Goal: Task Accomplishment & Management: Manage account settings

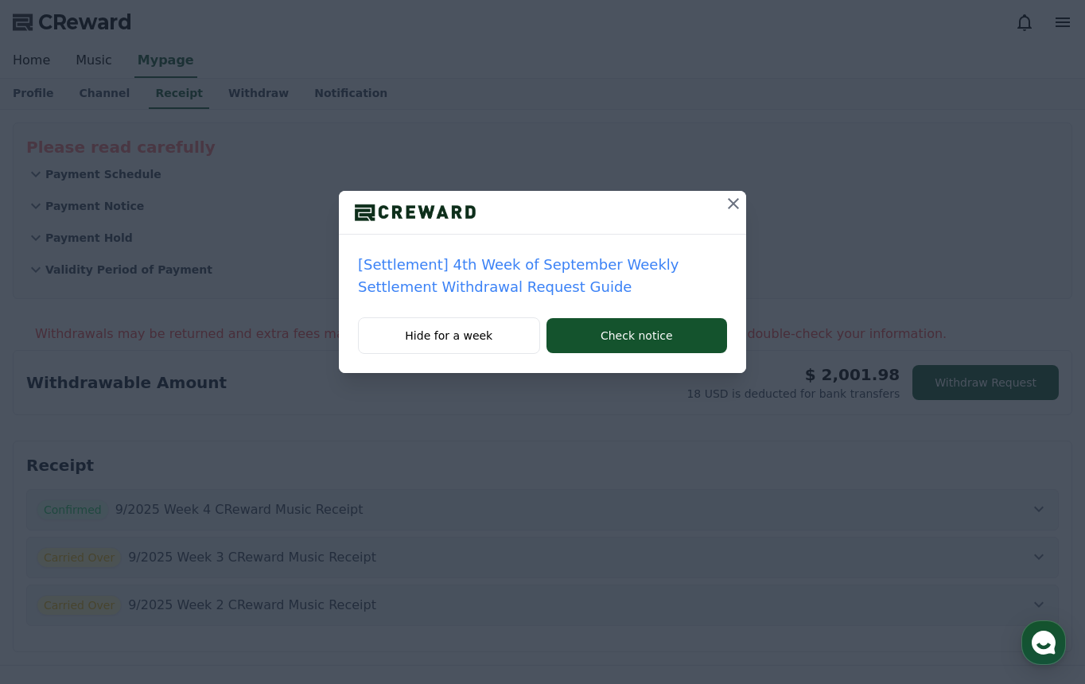
click at [727, 208] on icon at bounding box center [733, 203] width 19 height 19
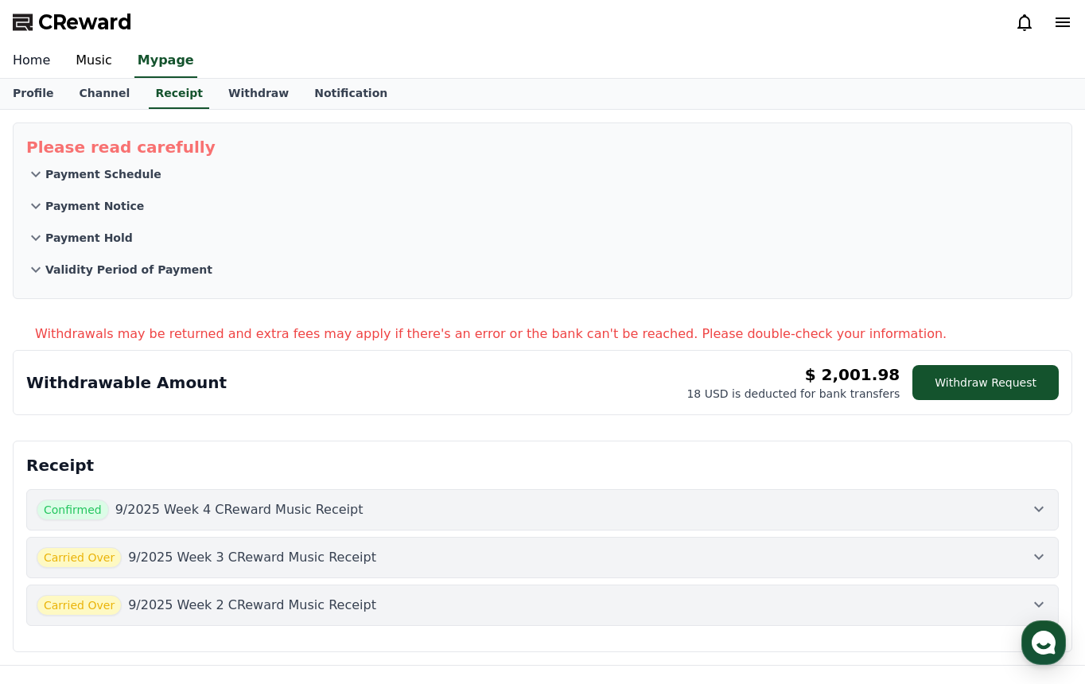
click at [19, 59] on link "Home" at bounding box center [31, 61] width 63 height 33
click at [47, 91] on link "Profile" at bounding box center [33, 94] width 66 height 30
select select "**********"
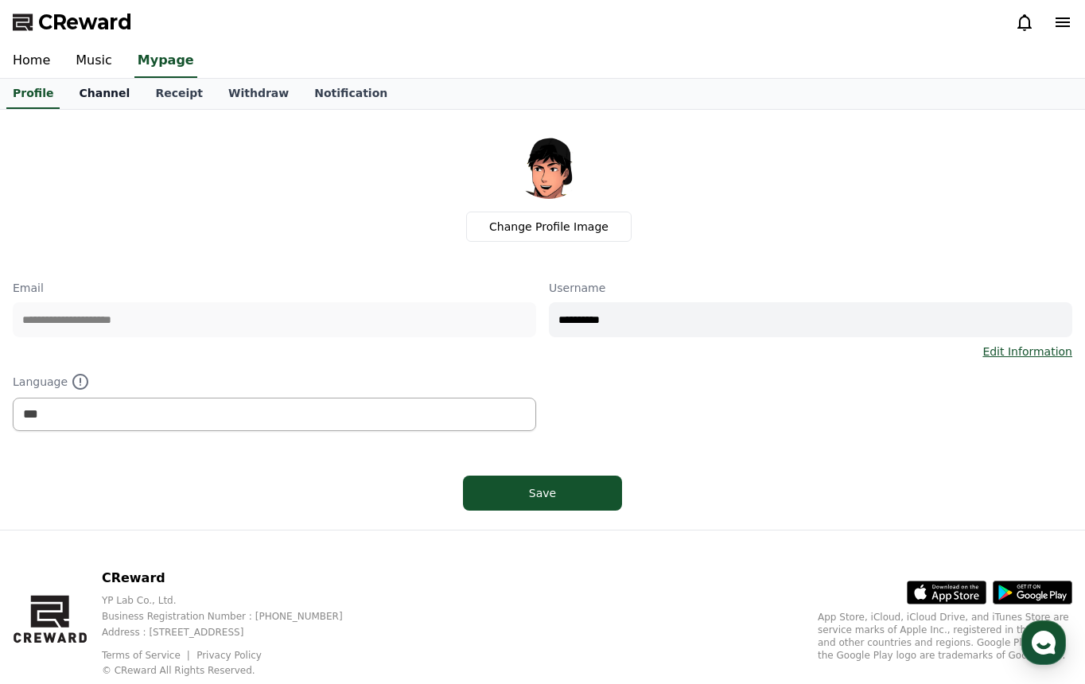
click at [101, 95] on link "Channel" at bounding box center [104, 94] width 76 height 30
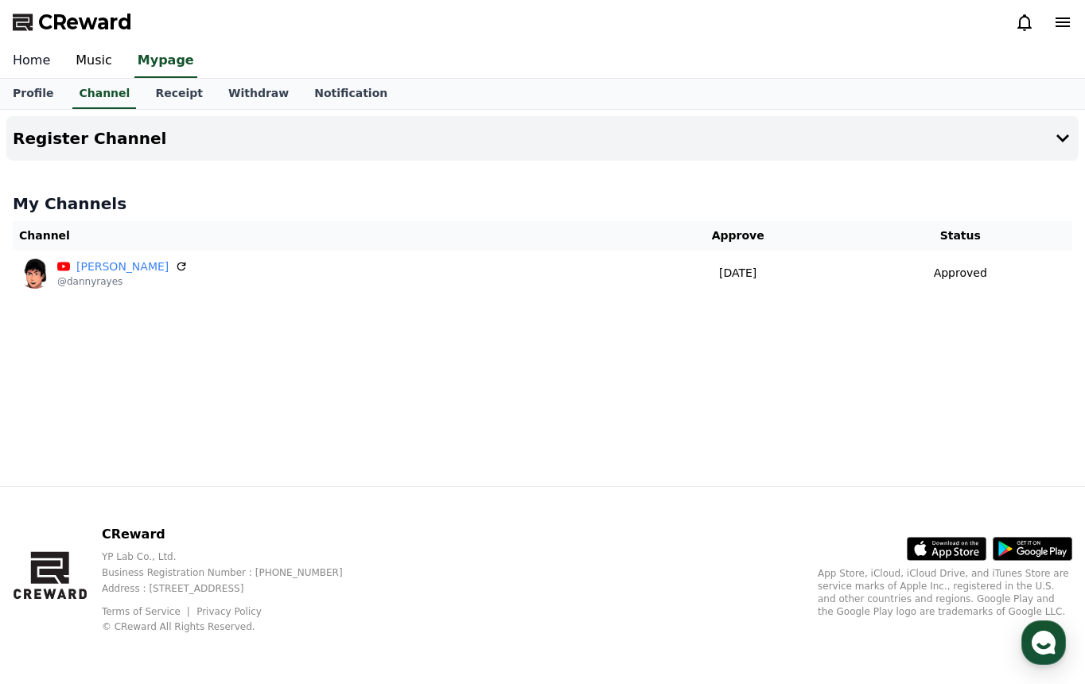
click at [21, 58] on link "Home" at bounding box center [31, 61] width 63 height 33
click at [169, 95] on link "Receipt" at bounding box center [178, 94] width 73 height 30
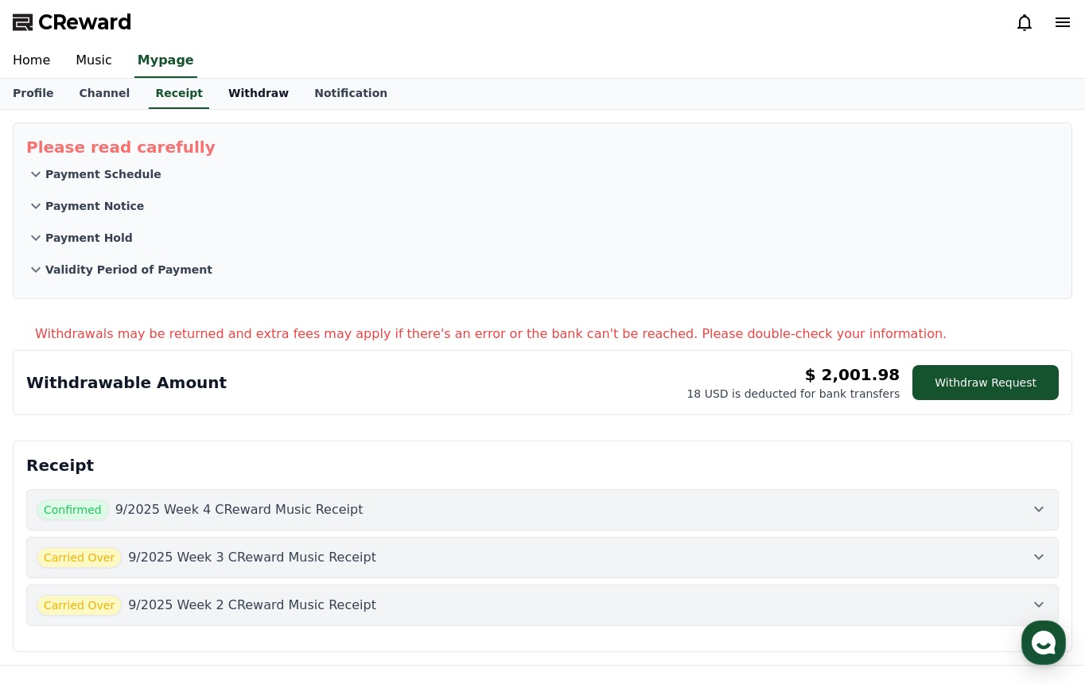
click at [235, 99] on link "Withdraw" at bounding box center [259, 94] width 86 height 30
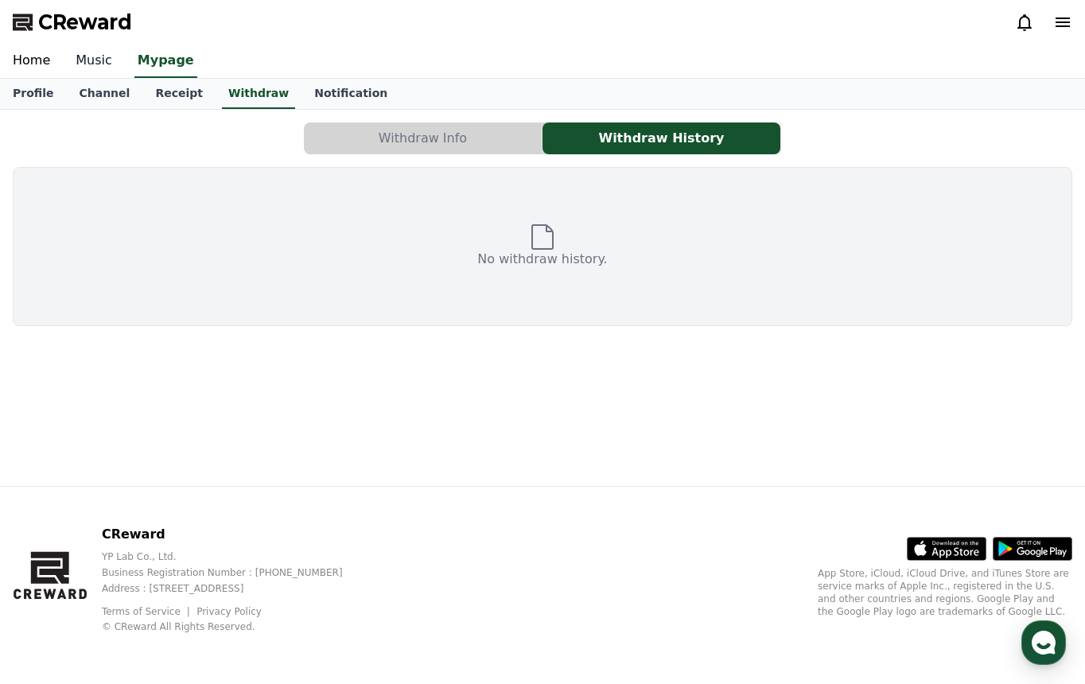
click at [95, 61] on link "Music" at bounding box center [94, 61] width 62 height 33
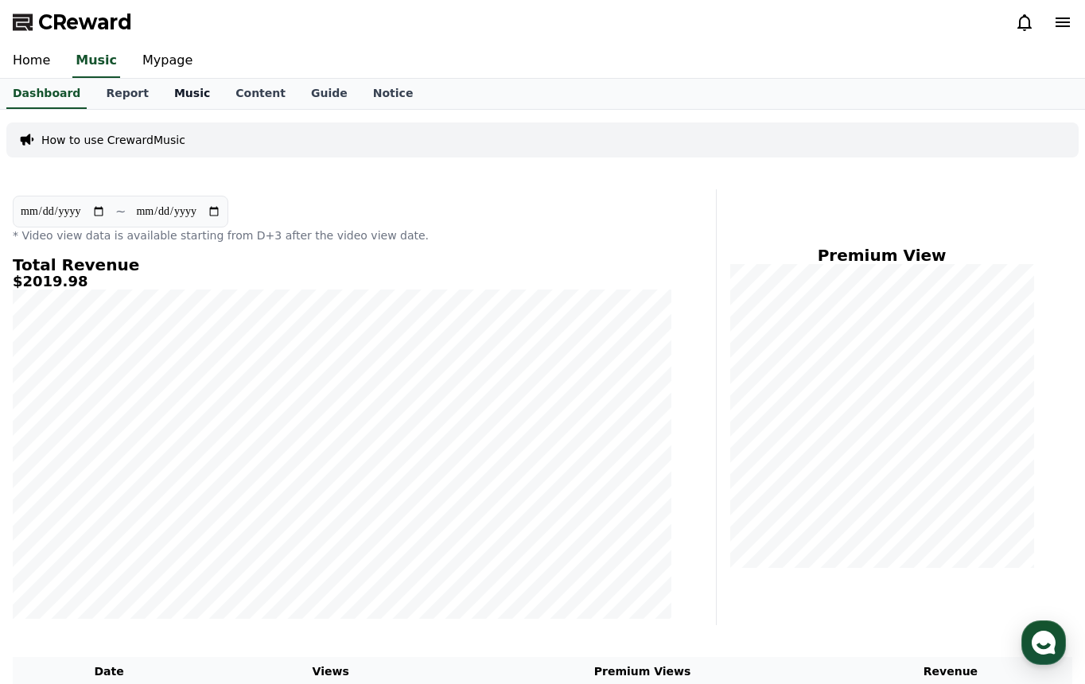
click at [185, 97] on link "Music" at bounding box center [191, 94] width 61 height 30
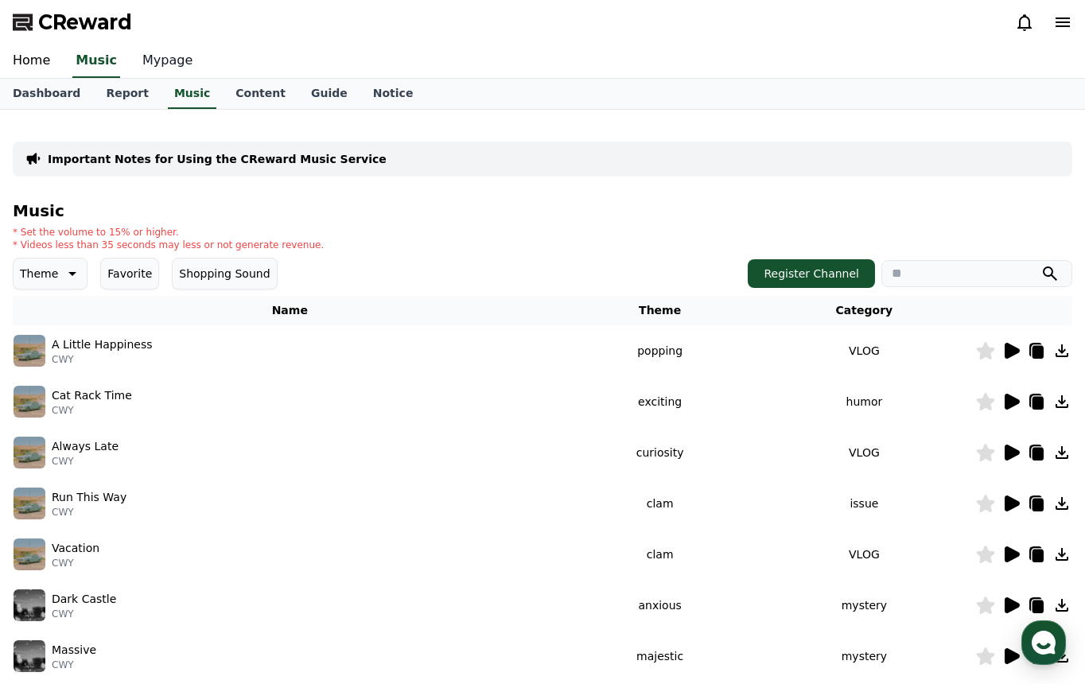
click at [173, 71] on link "Mypage" at bounding box center [168, 61] width 76 height 33
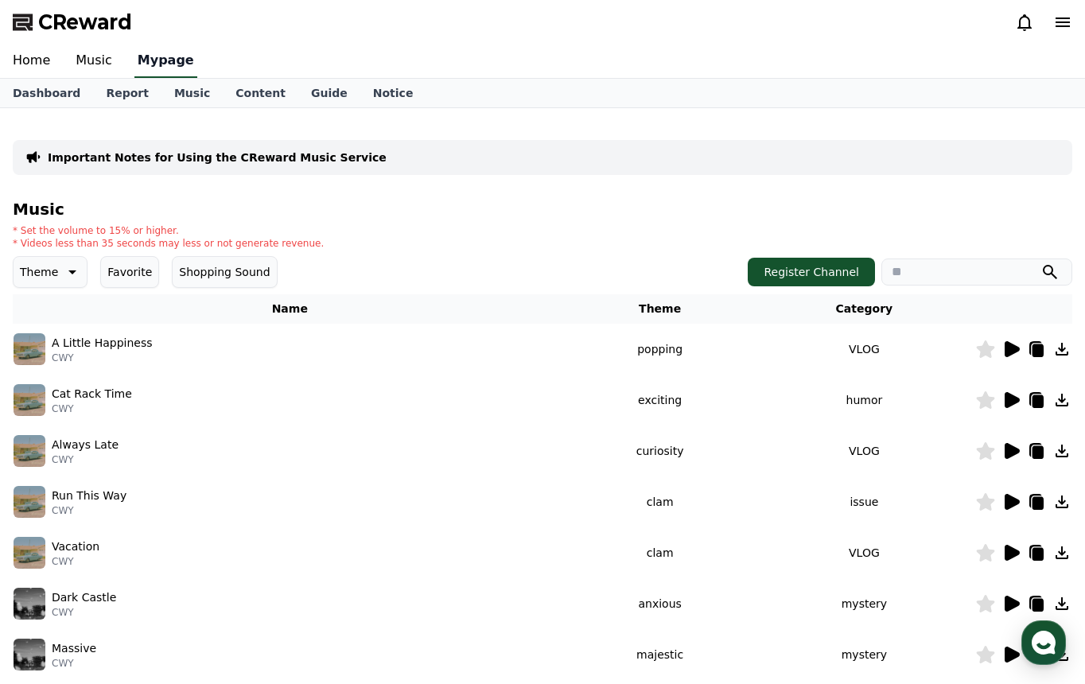
select select "**********"
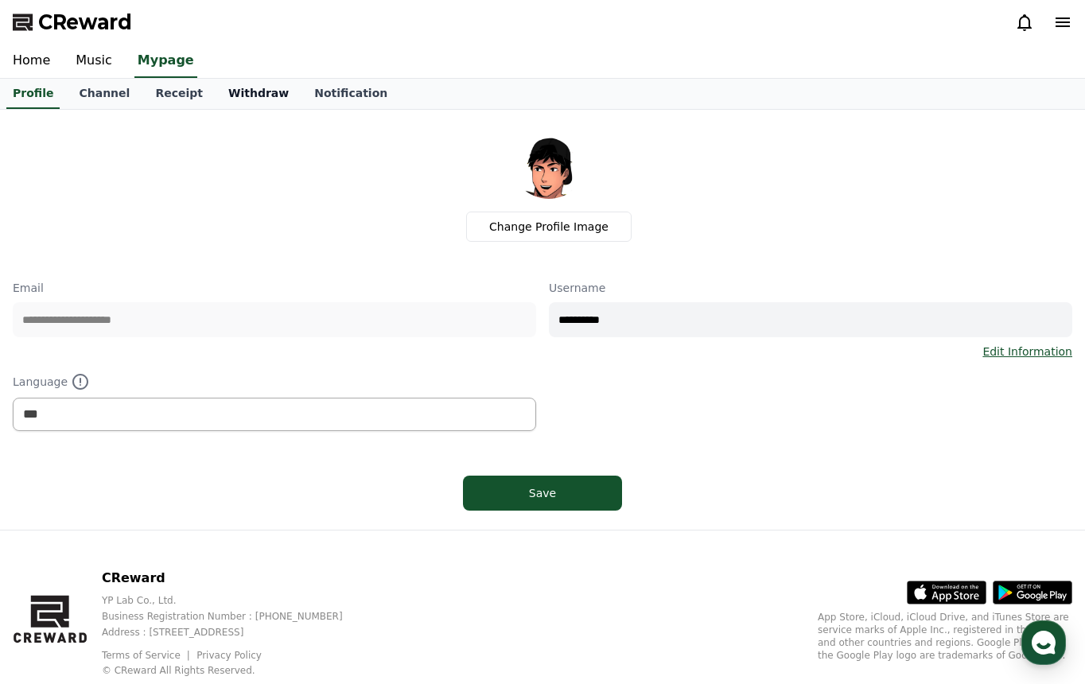
click at [216, 90] on link "Withdraw" at bounding box center [259, 94] width 86 height 30
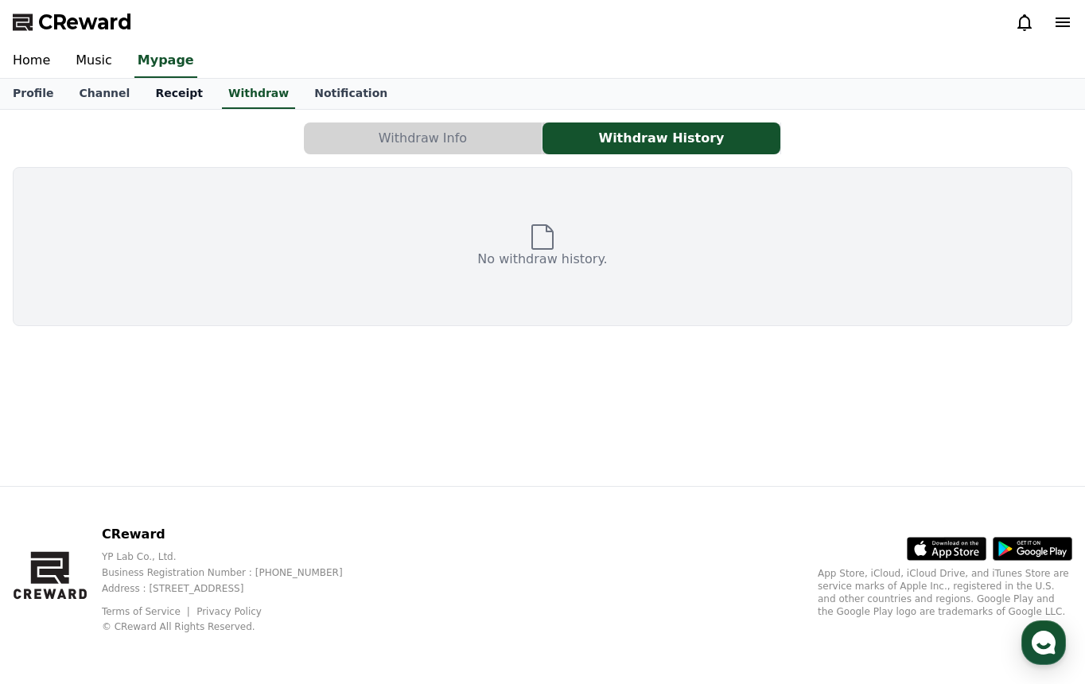
click at [153, 102] on link "Receipt" at bounding box center [178, 94] width 73 height 30
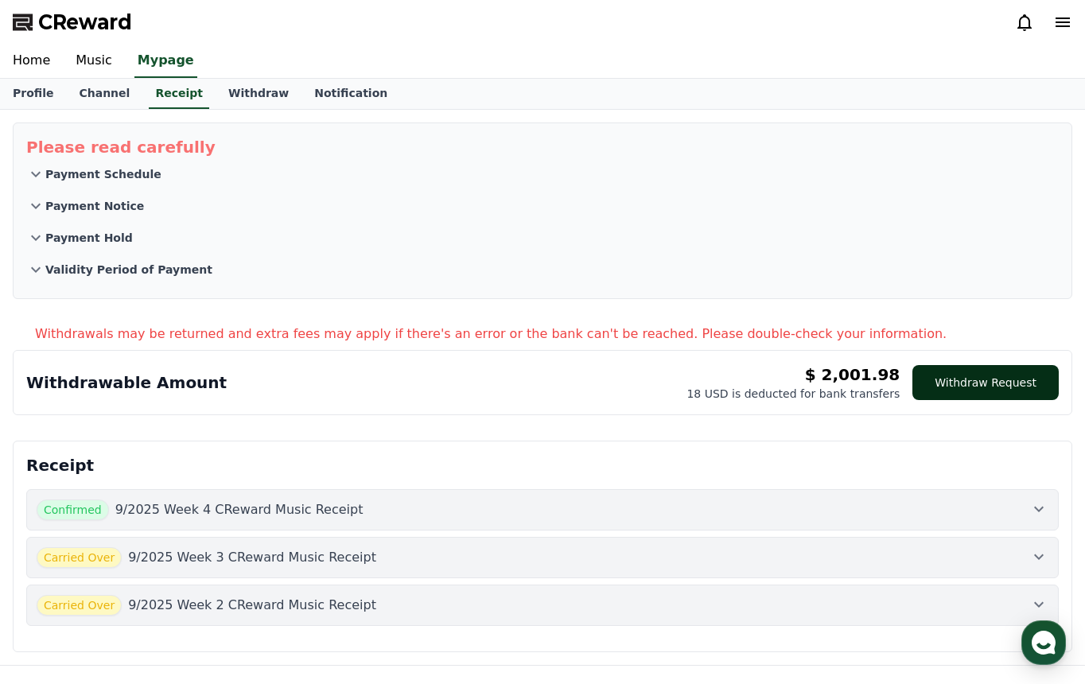
click at [978, 386] on button "Withdraw Request" at bounding box center [985, 382] width 146 height 35
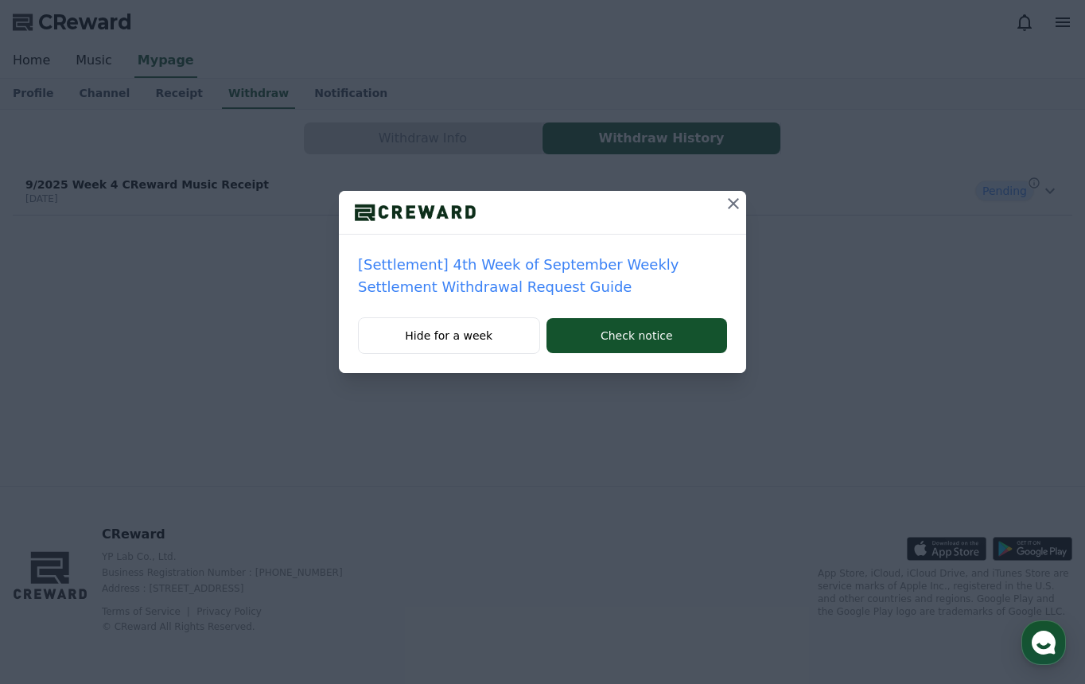
click at [727, 207] on icon at bounding box center [733, 203] width 19 height 19
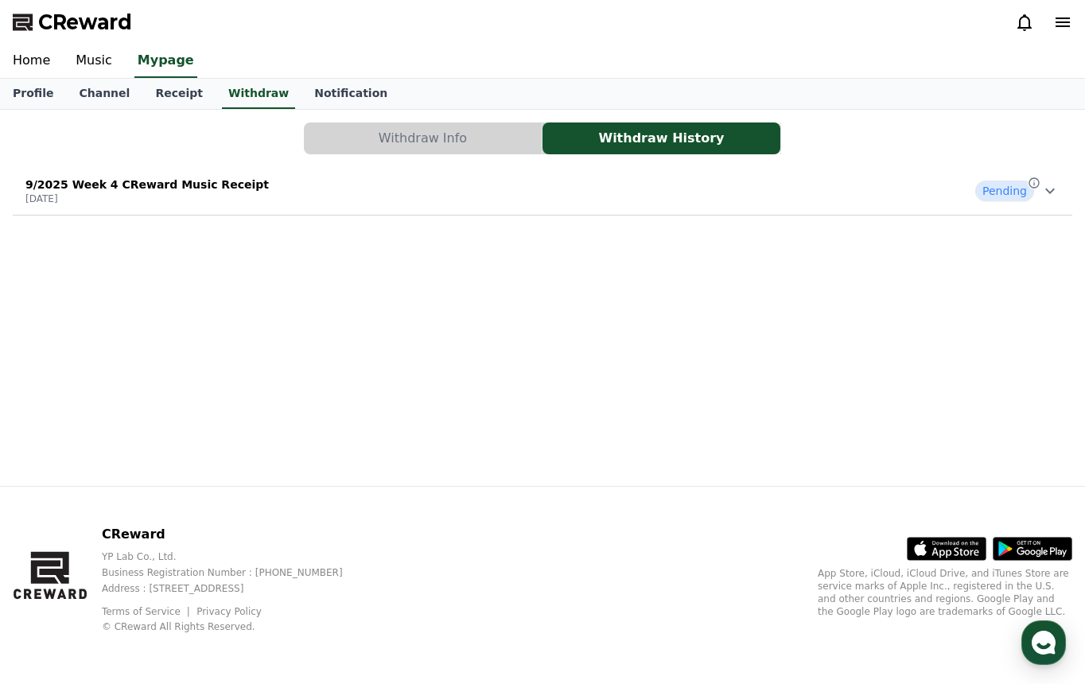
click at [1054, 198] on icon at bounding box center [1049, 190] width 19 height 19
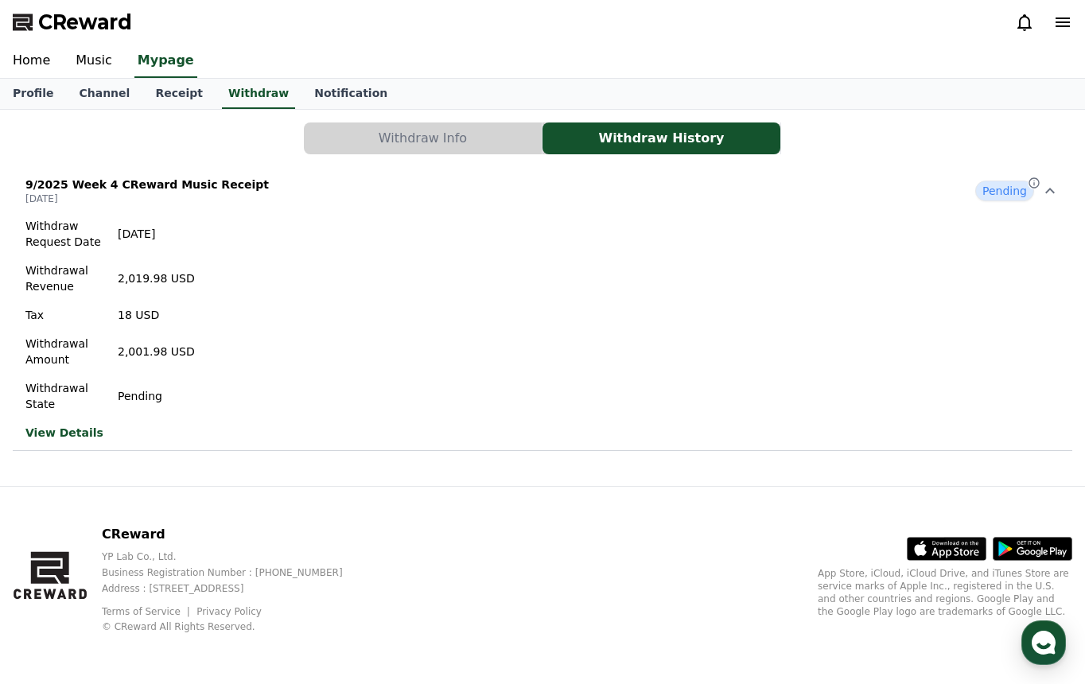
click at [52, 427] on link "View Details" at bounding box center [109, 433] width 169 height 16
